Goal: Task Accomplishment & Management: Manage account settings

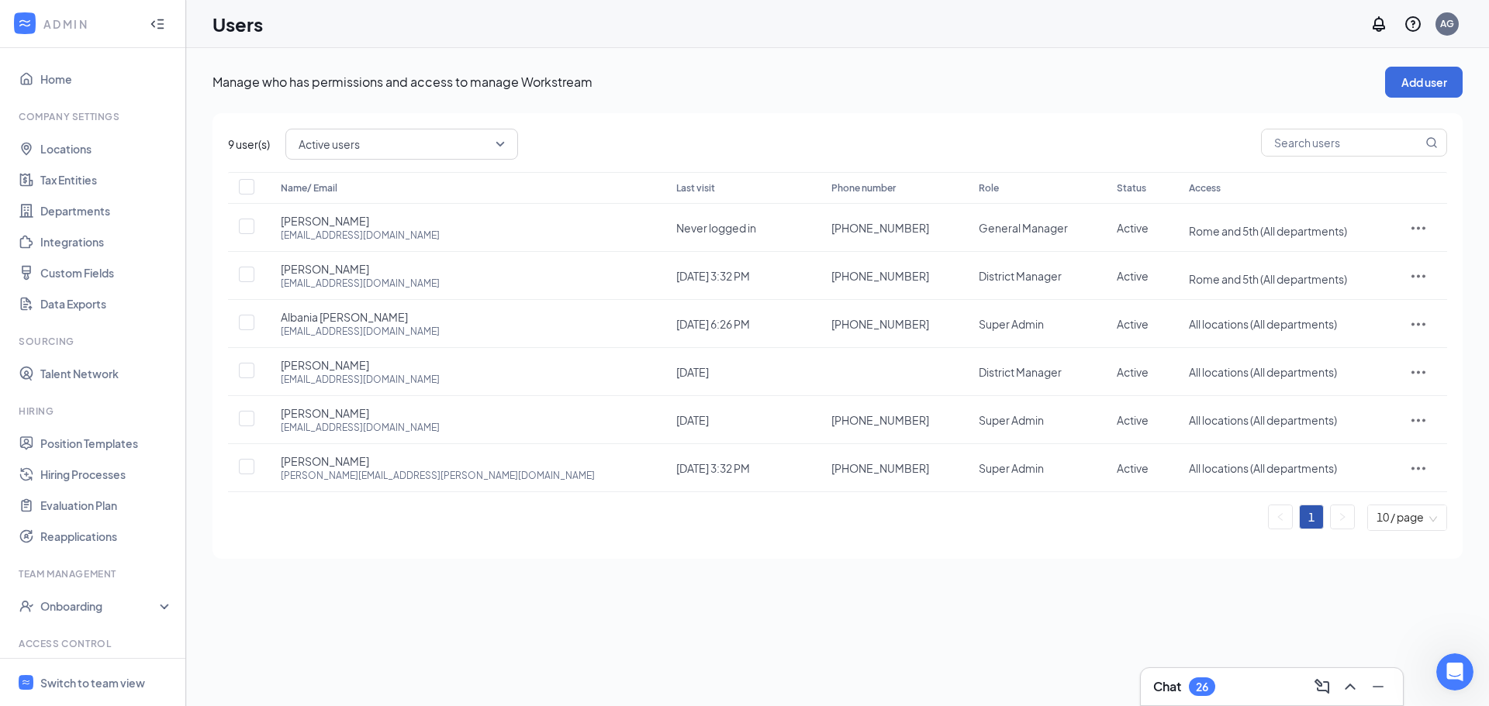
scroll to position [71, 0]
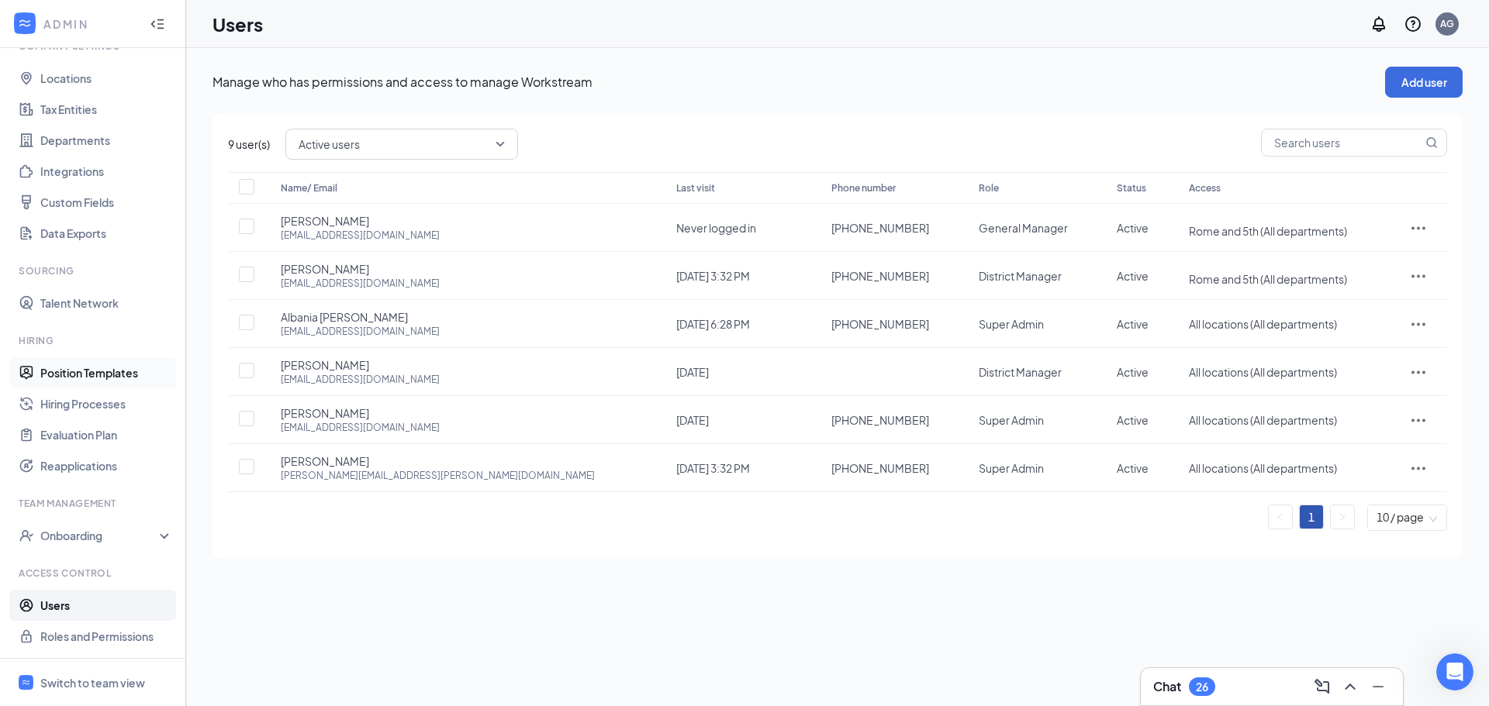
click at [91, 378] on link "Position Templates" at bounding box center [106, 372] width 133 height 31
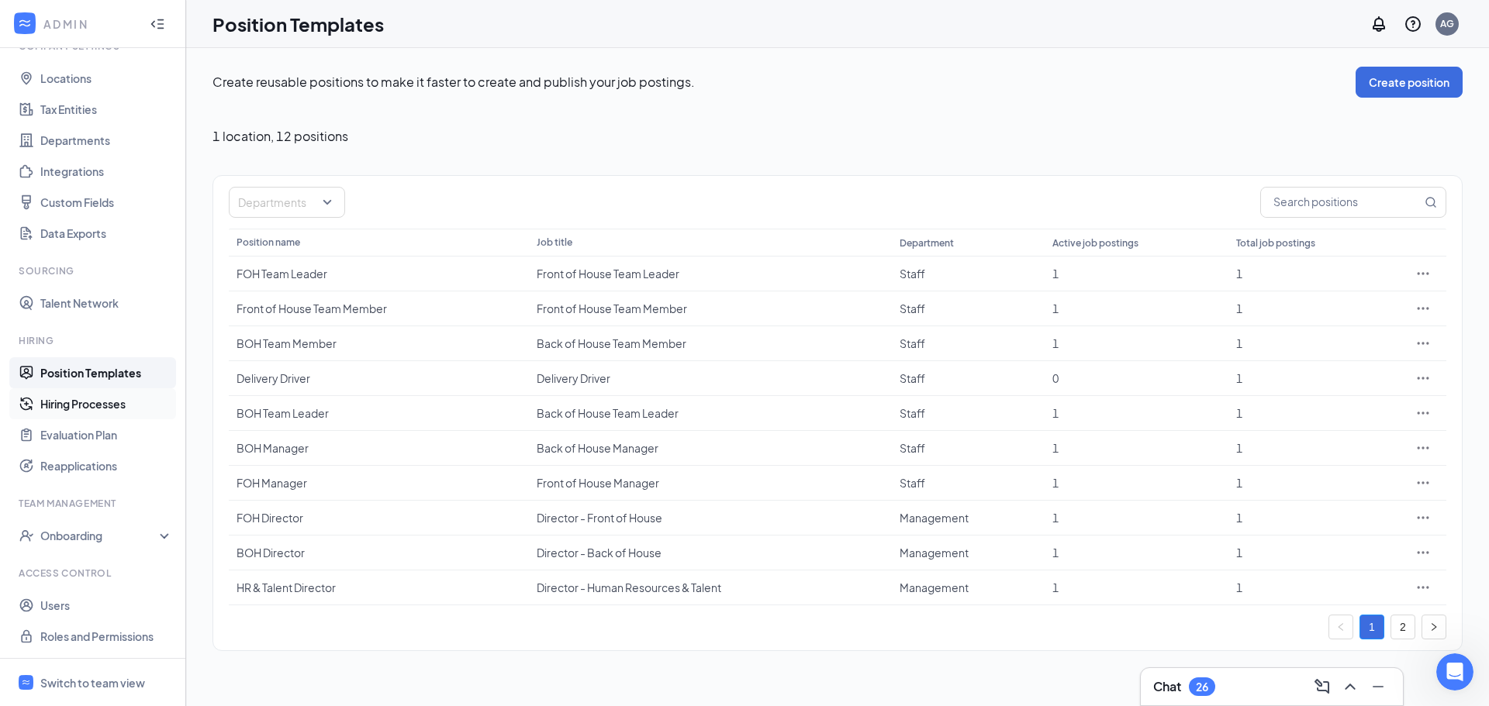
click at [97, 396] on link "Hiring Processes" at bounding box center [106, 403] width 133 height 31
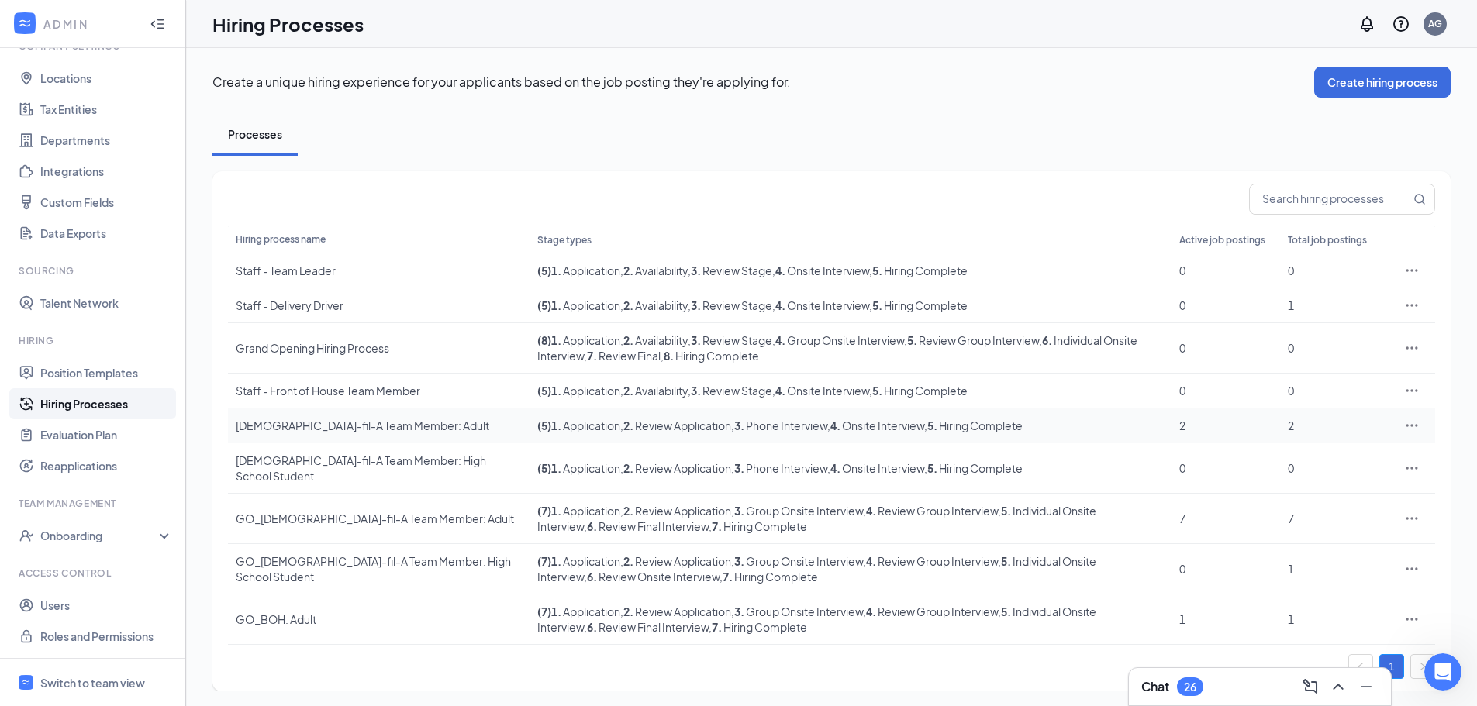
click at [334, 432] on div "Chick-fil-A Team Member: Adult" at bounding box center [379, 426] width 286 height 16
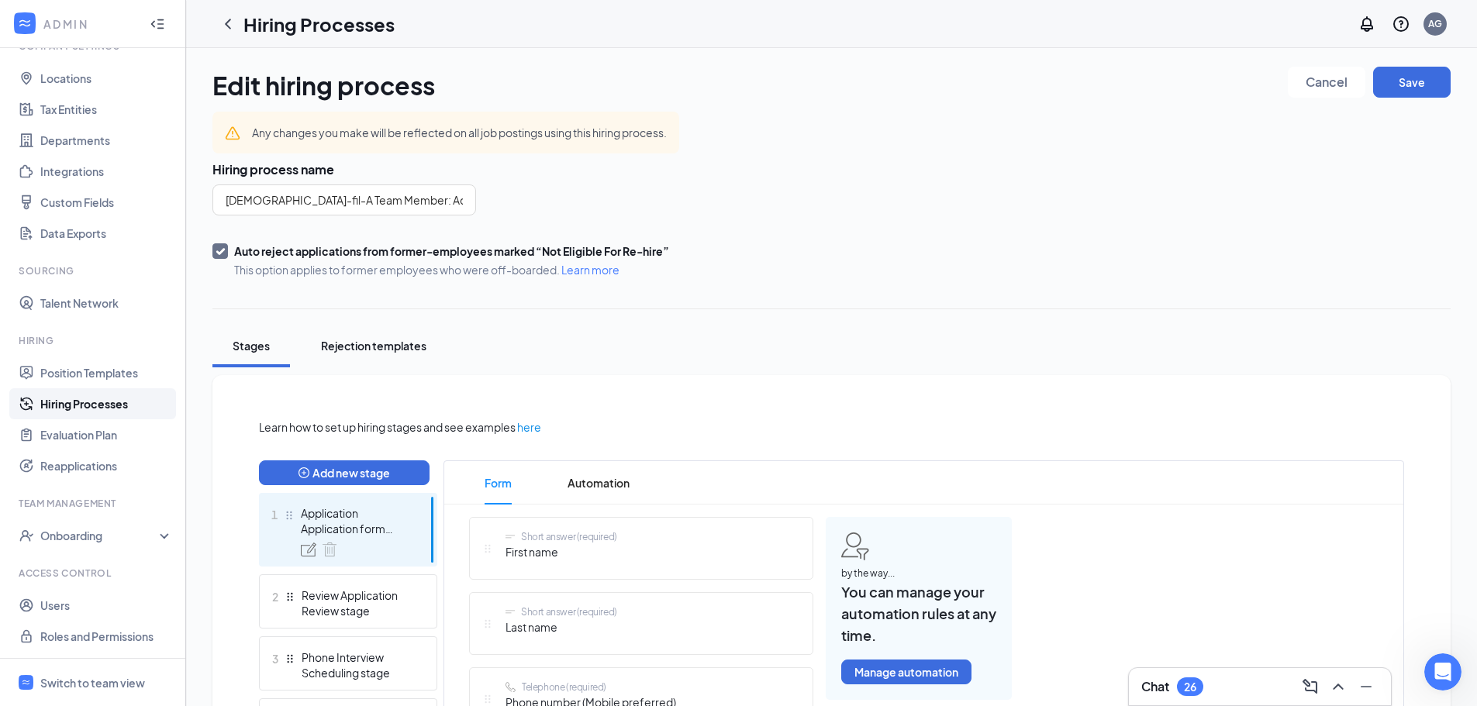
click at [393, 337] on button "Rejection templates" at bounding box center [373, 346] width 136 height 43
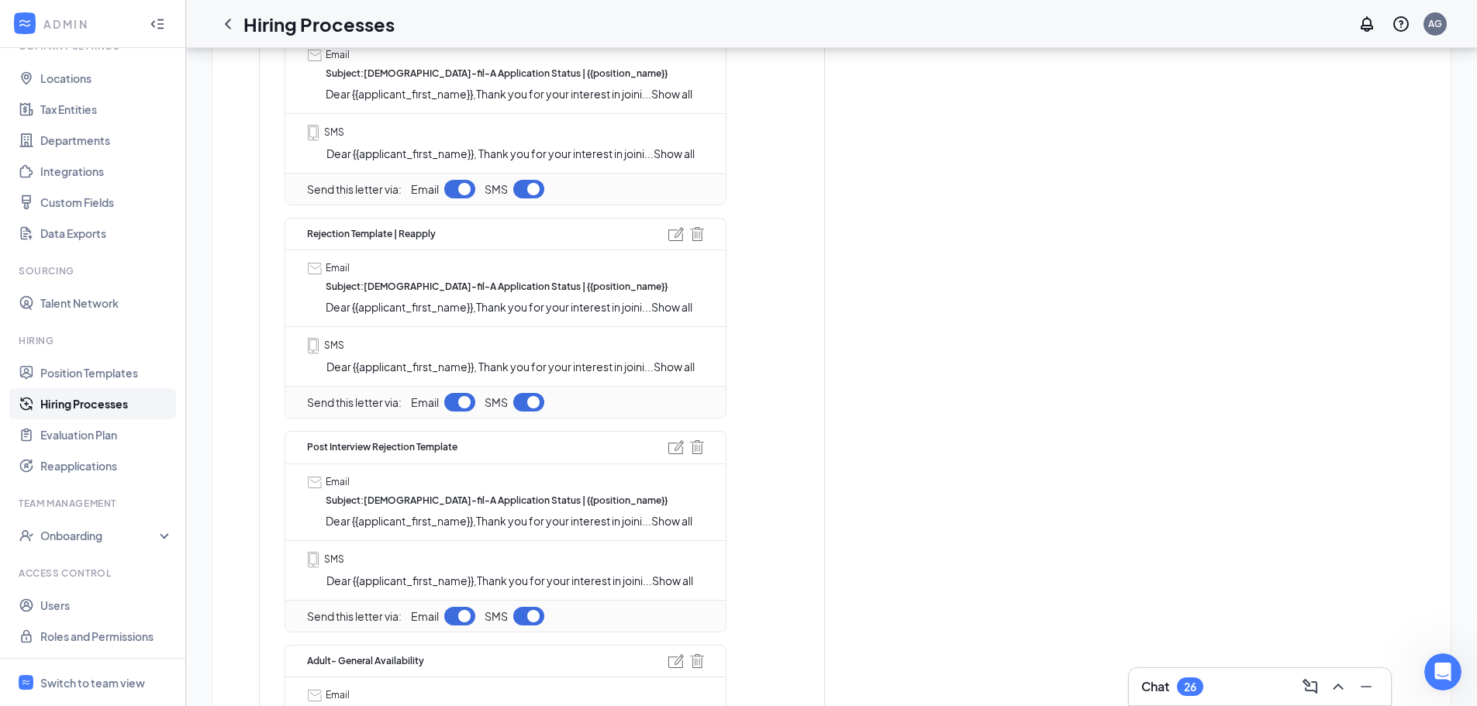
scroll to position [698, 0]
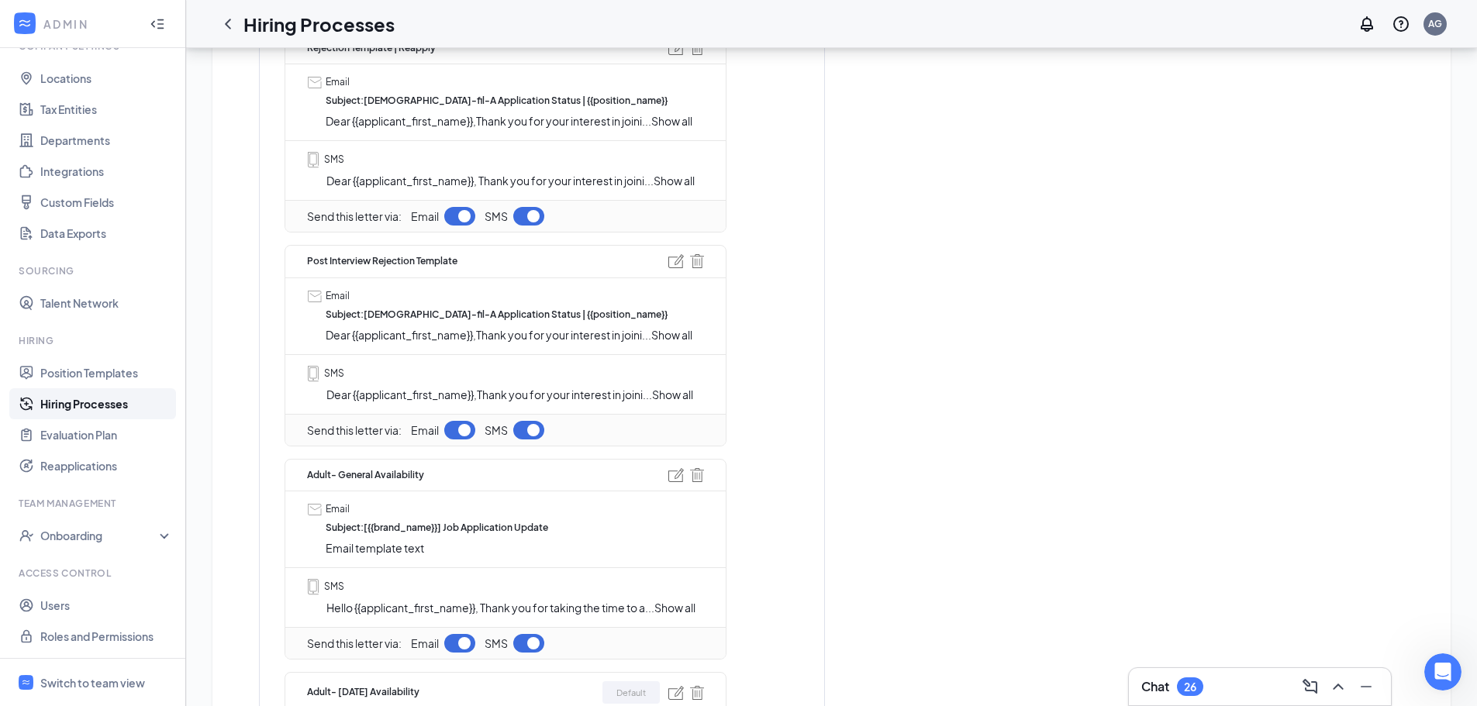
click at [676, 397] on span "Show all" at bounding box center [672, 395] width 41 height 14
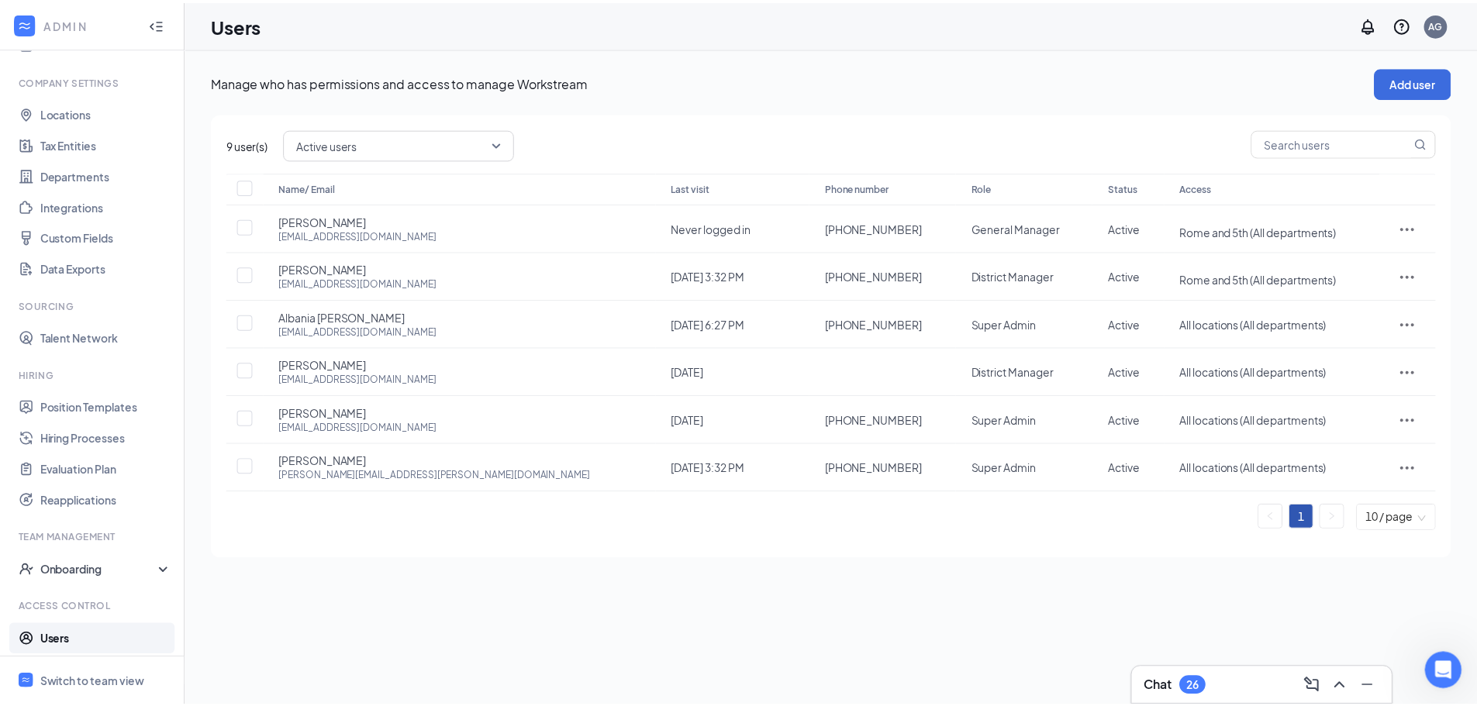
scroll to position [71, 0]
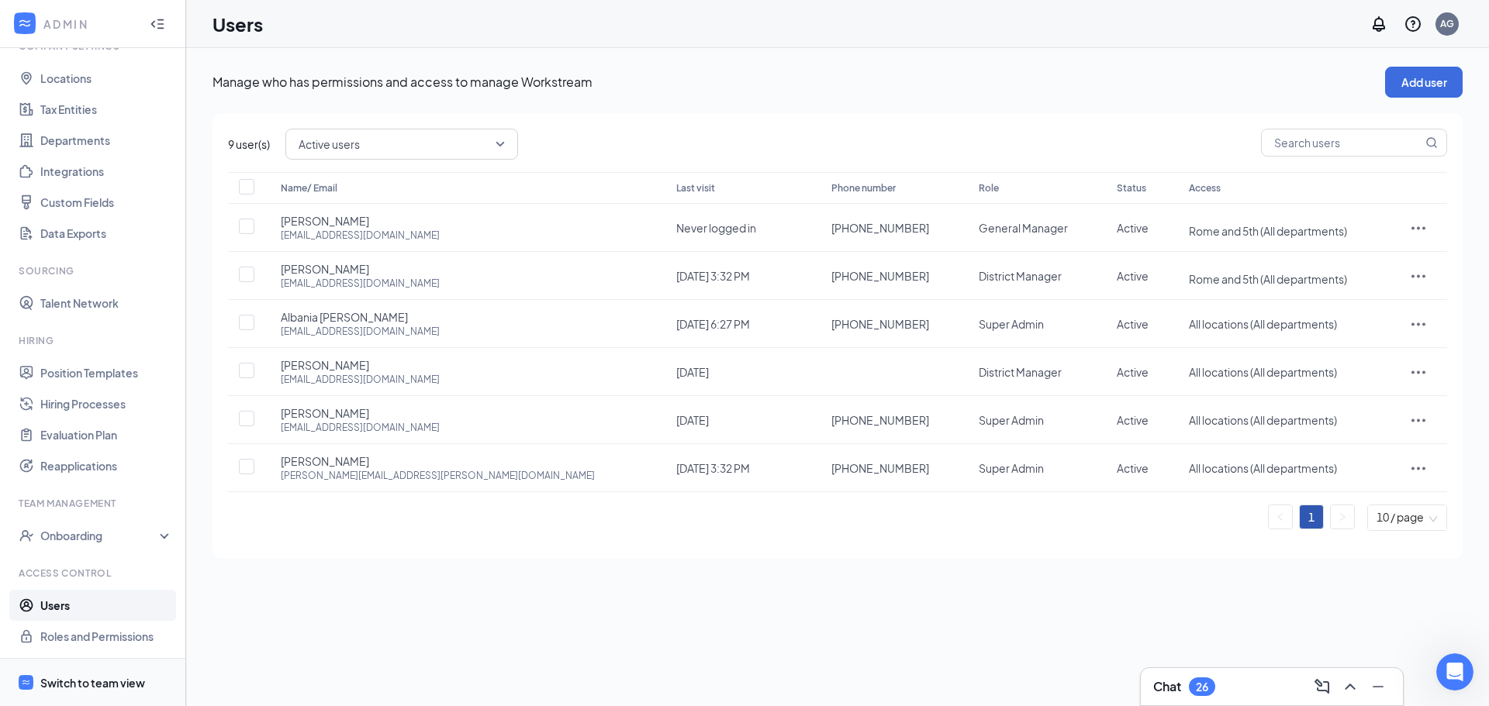
click at [116, 691] on span "Switch to team view" at bounding box center [106, 682] width 133 height 47
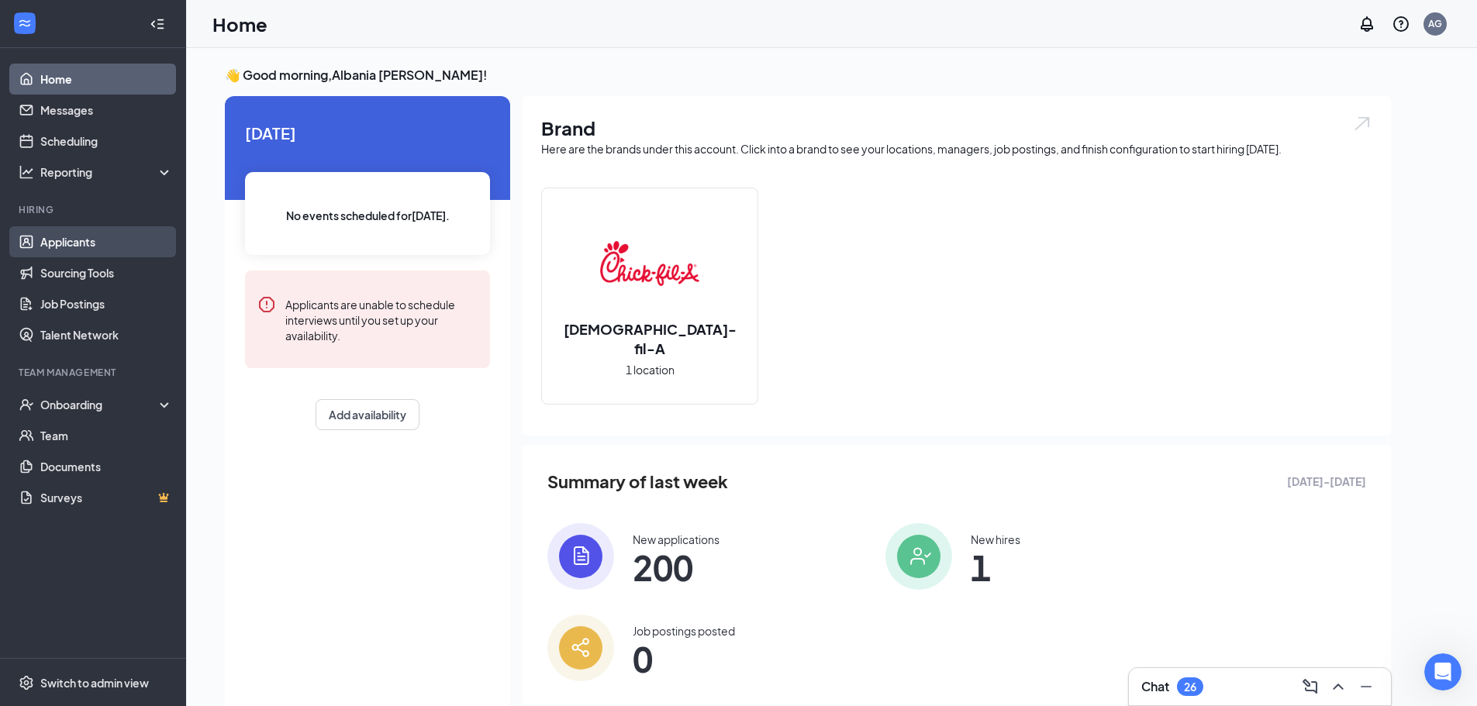
click at [83, 233] on link "Applicants" at bounding box center [106, 241] width 133 height 31
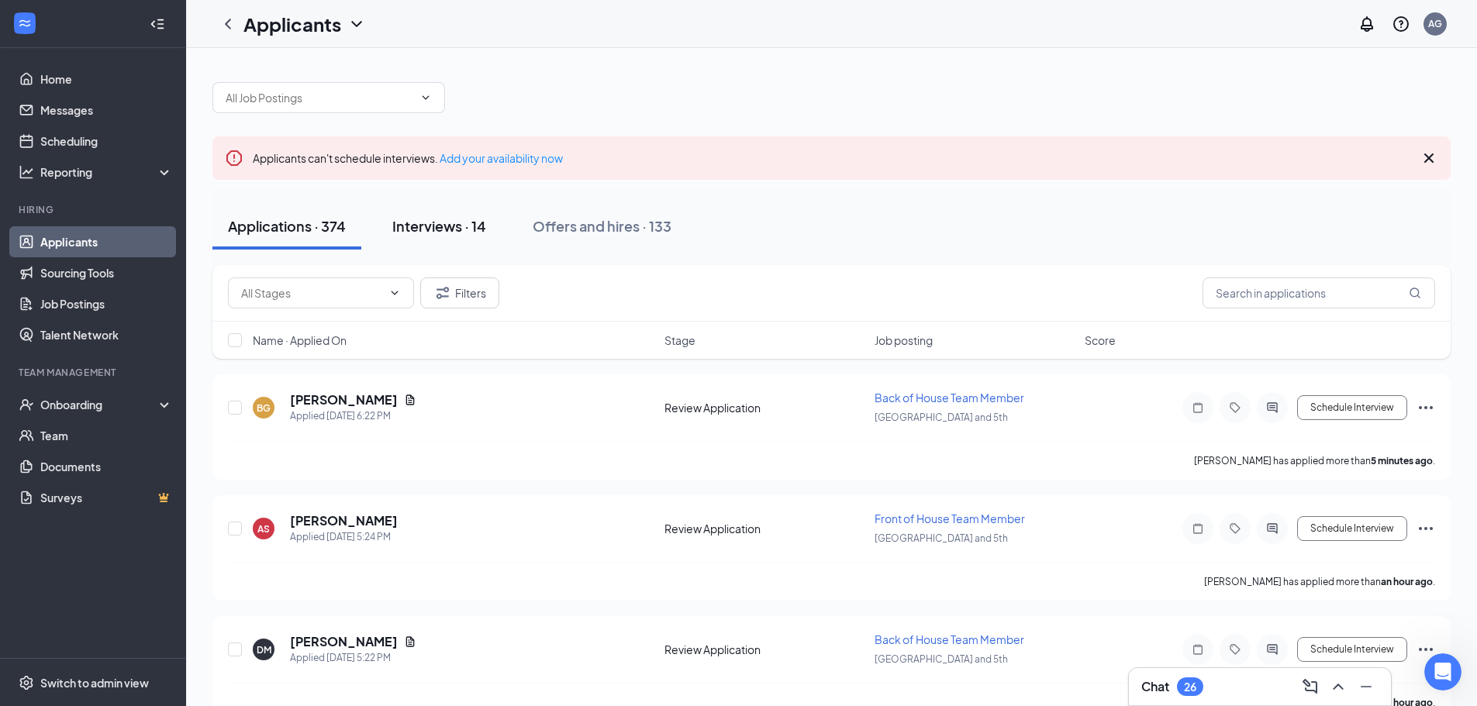
click at [479, 233] on div "Interviews · 14" at bounding box center [439, 225] width 94 height 19
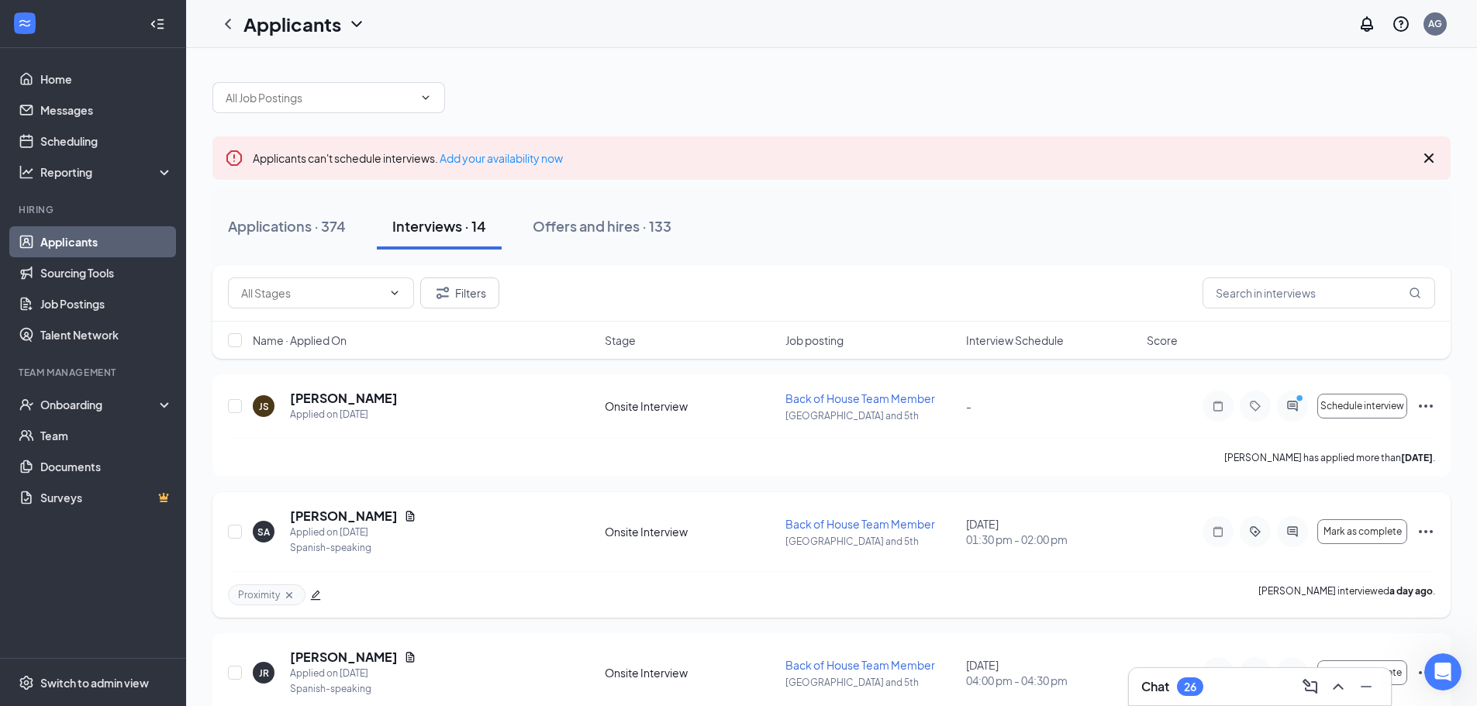
click at [1420, 534] on icon "Ellipses" at bounding box center [1426, 532] width 19 height 19
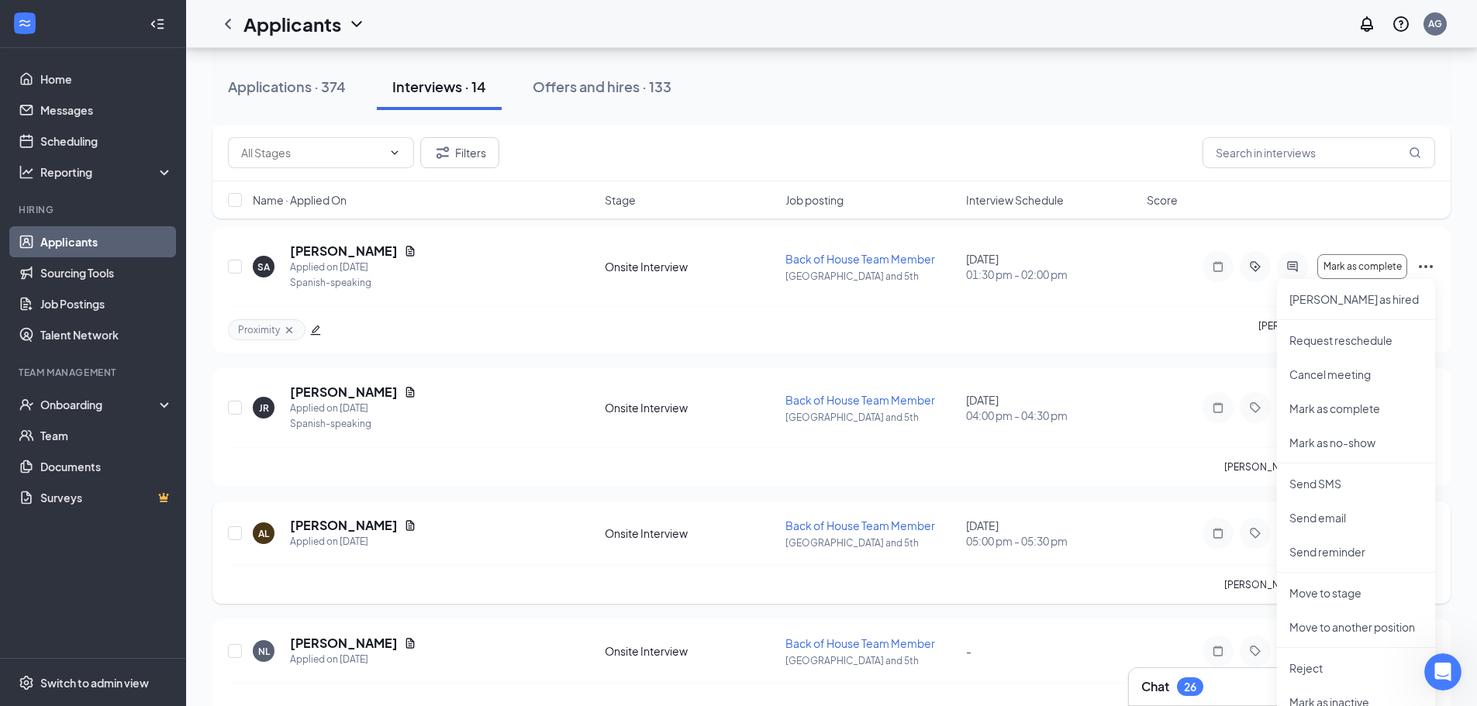
scroll to position [388, 0]
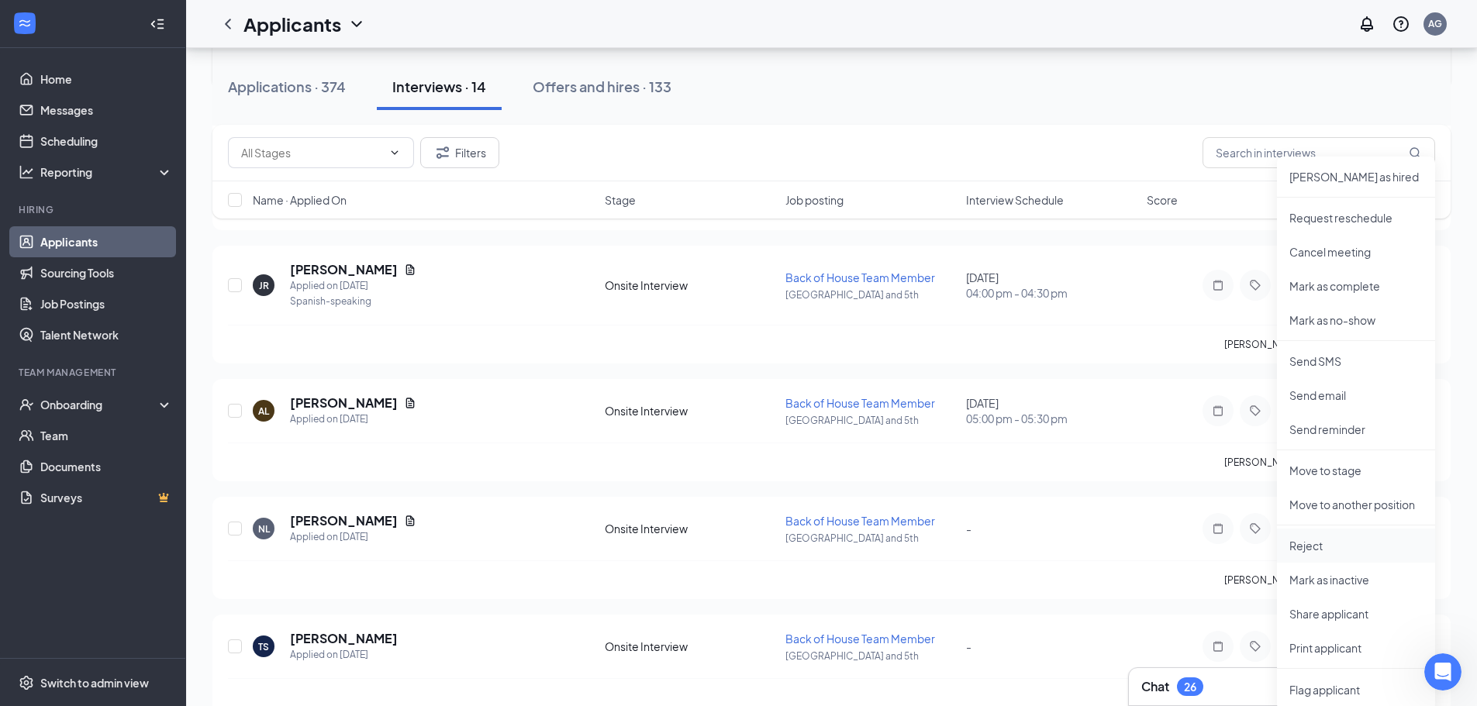
click at [1346, 544] on p "Reject" at bounding box center [1355, 546] width 133 height 16
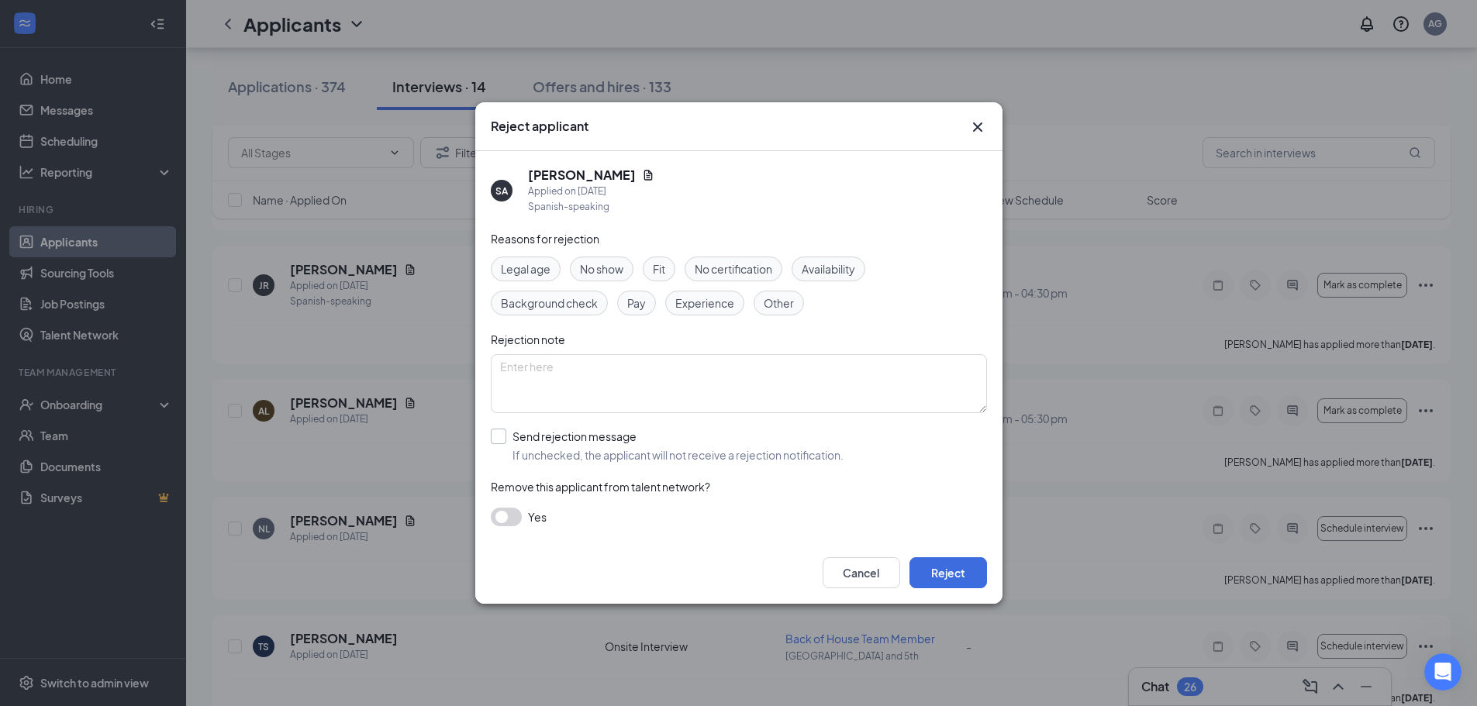
click at [508, 434] on input "Send rejection message If unchecked, the applicant will not receive a rejection…" at bounding box center [667, 446] width 353 height 34
checkbox input "true"
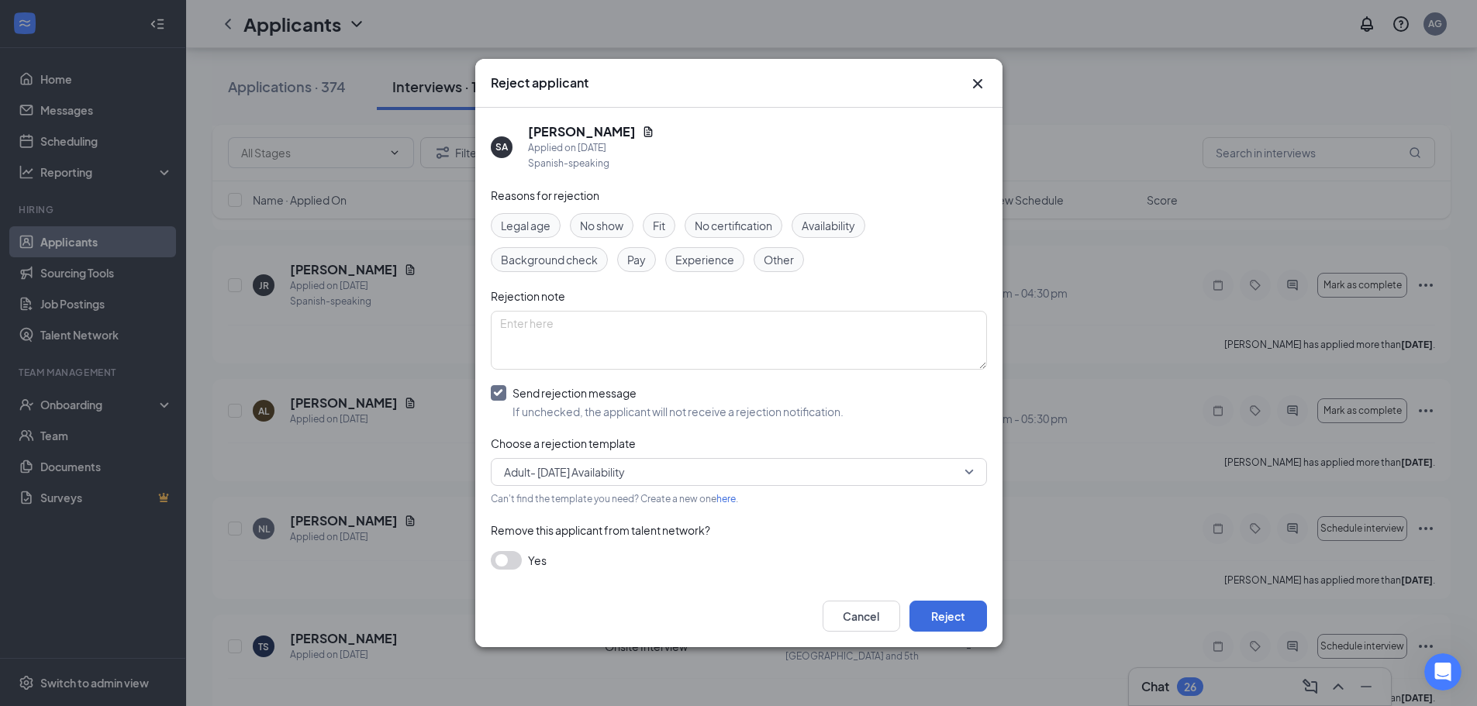
click at [625, 467] on span "Adult- [DATE] Availability" at bounding box center [564, 472] width 121 height 23
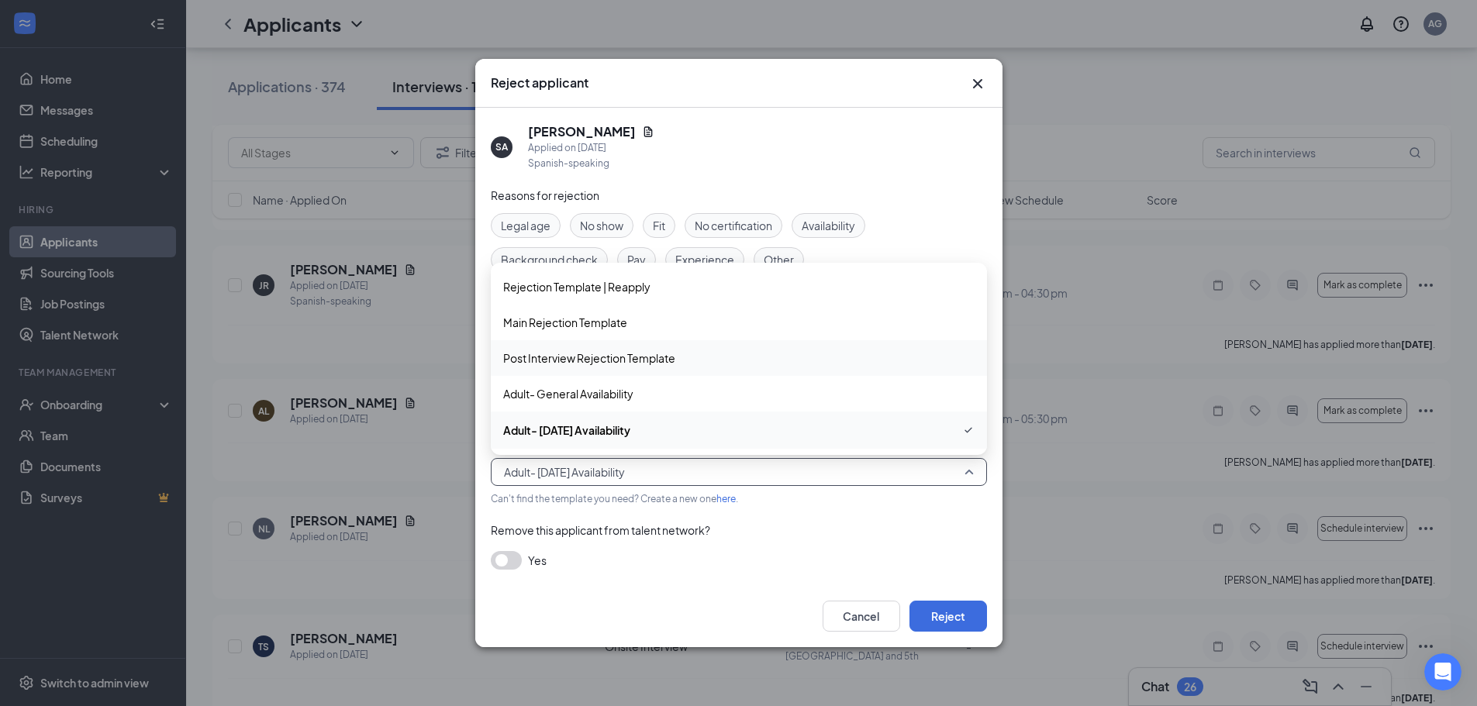
click at [646, 364] on span "Post Interview Rejection Template" at bounding box center [589, 358] width 172 height 17
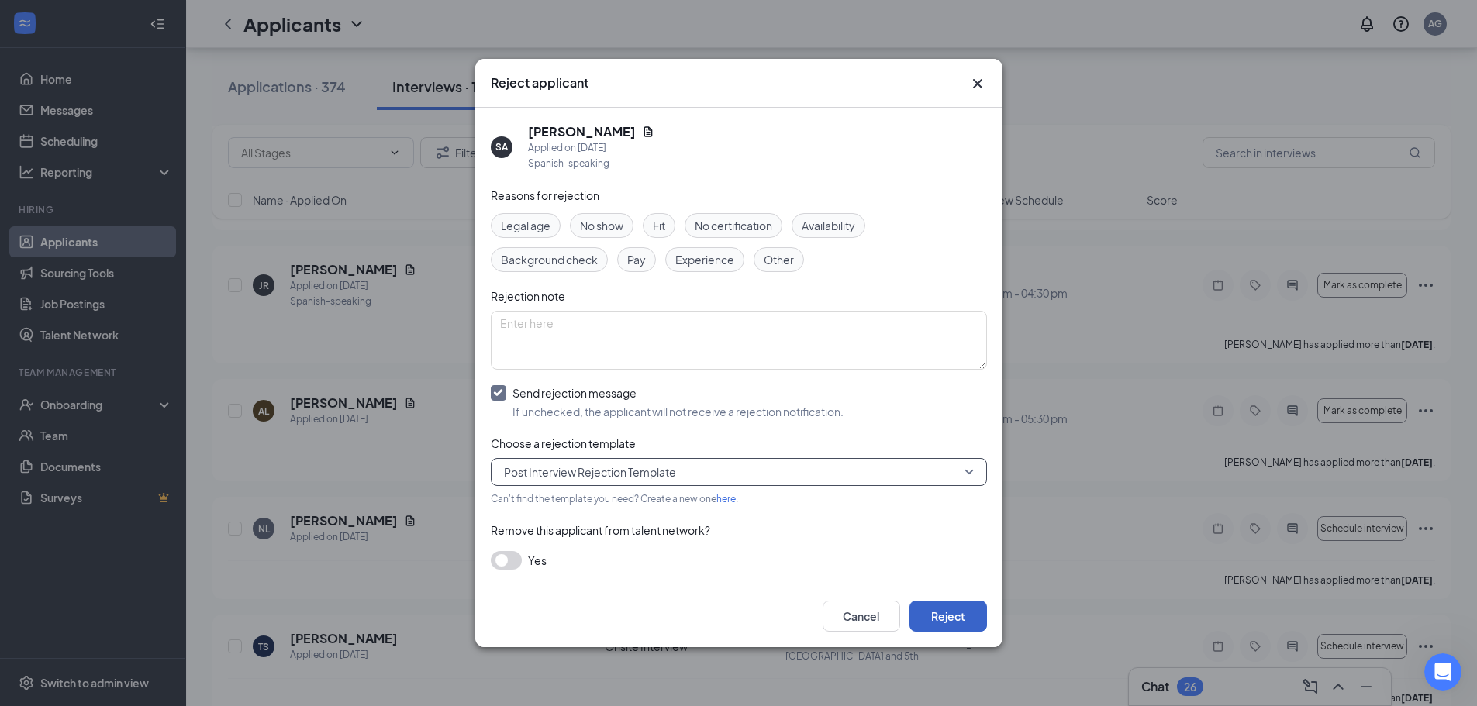
click at [961, 619] on button "Reject" at bounding box center [948, 616] width 78 height 31
